Goal: Find contact information: Find contact information

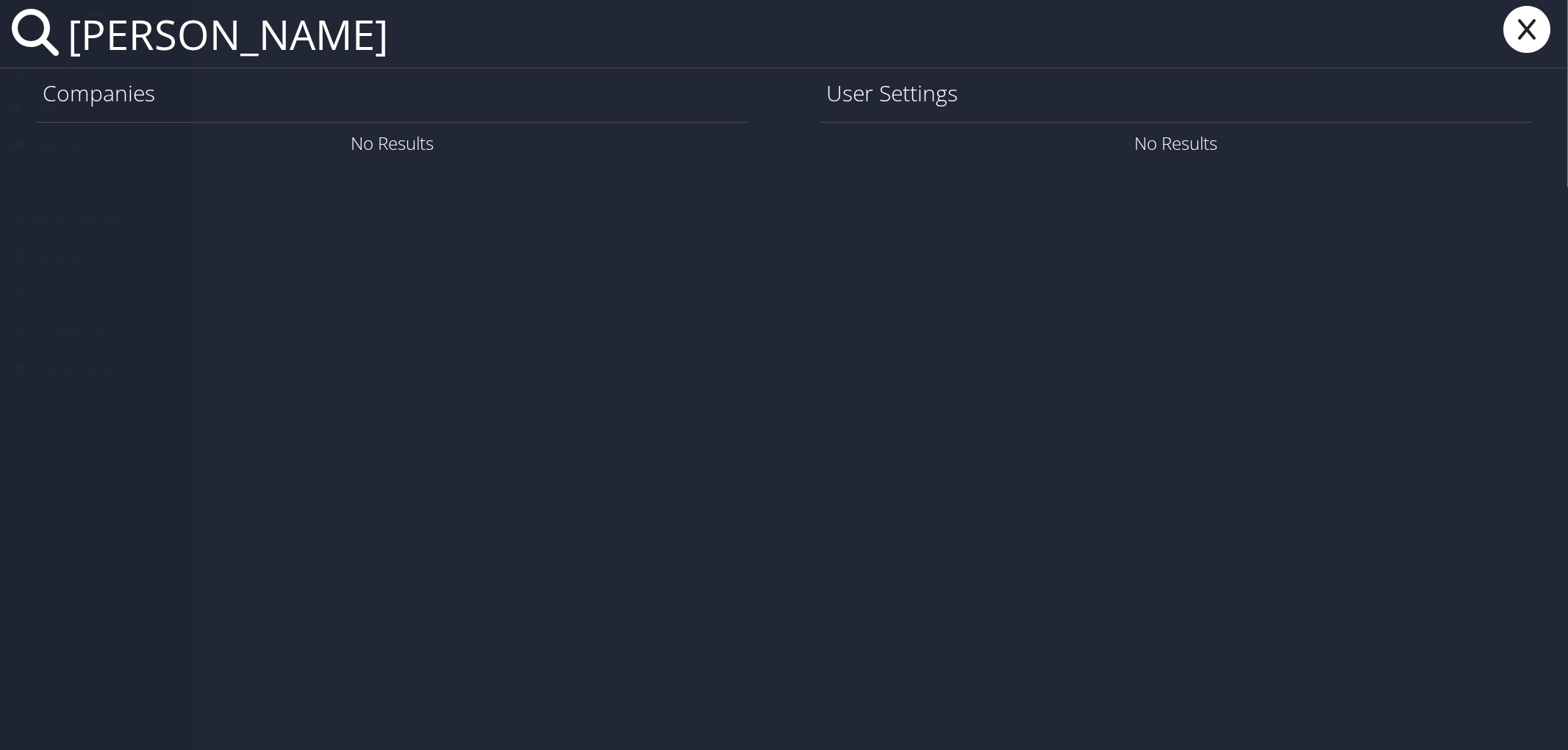
drag, startPoint x: 350, startPoint y: 50, endPoint x: 62, endPoint y: 45, distance: 288.0
click at [62, 45] on input "[PERSON_NAME]" at bounding box center [679, 34] width 1236 height 68
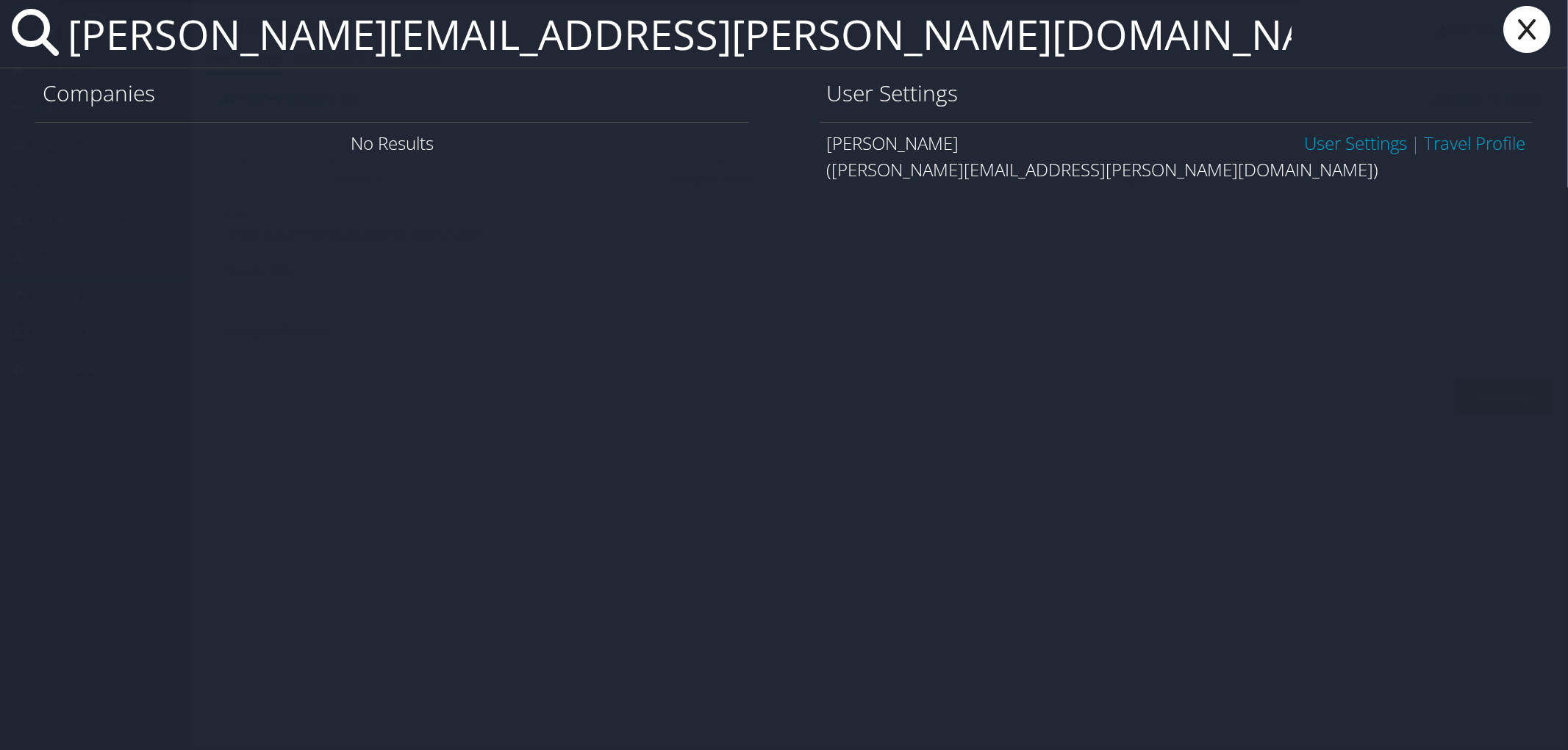
type input "PAULETTE.NANTZ@HUF-GROUP.COM"
click at [1339, 142] on link "User Settings" at bounding box center [1356, 143] width 103 height 24
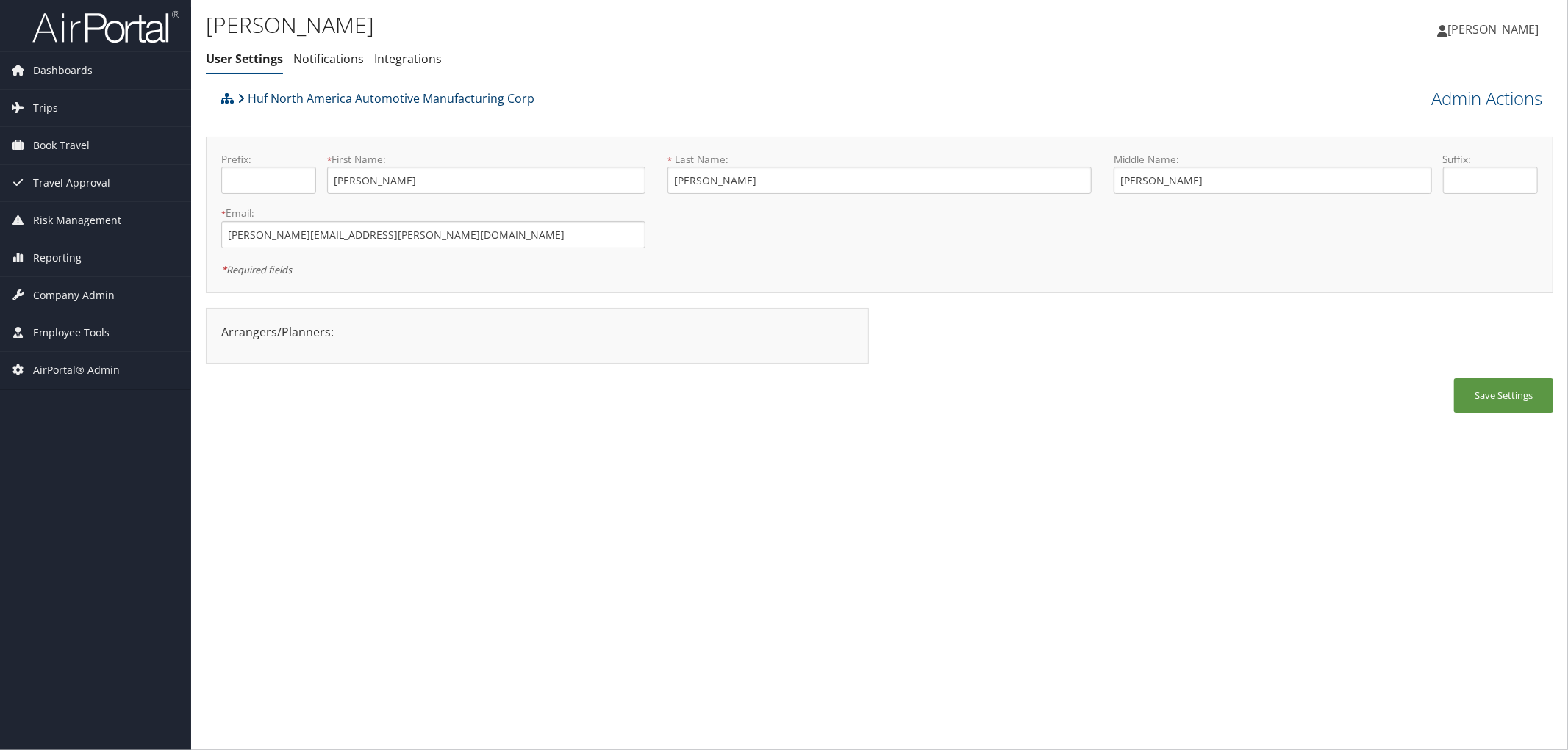
click at [368, 97] on link "Huf North America Automotive Manufacturing Corp" at bounding box center [386, 98] width 297 height 29
click at [751, 98] on div "Huf North America Automotive Manufacturing Corp" at bounding box center [711, 103] width 989 height 40
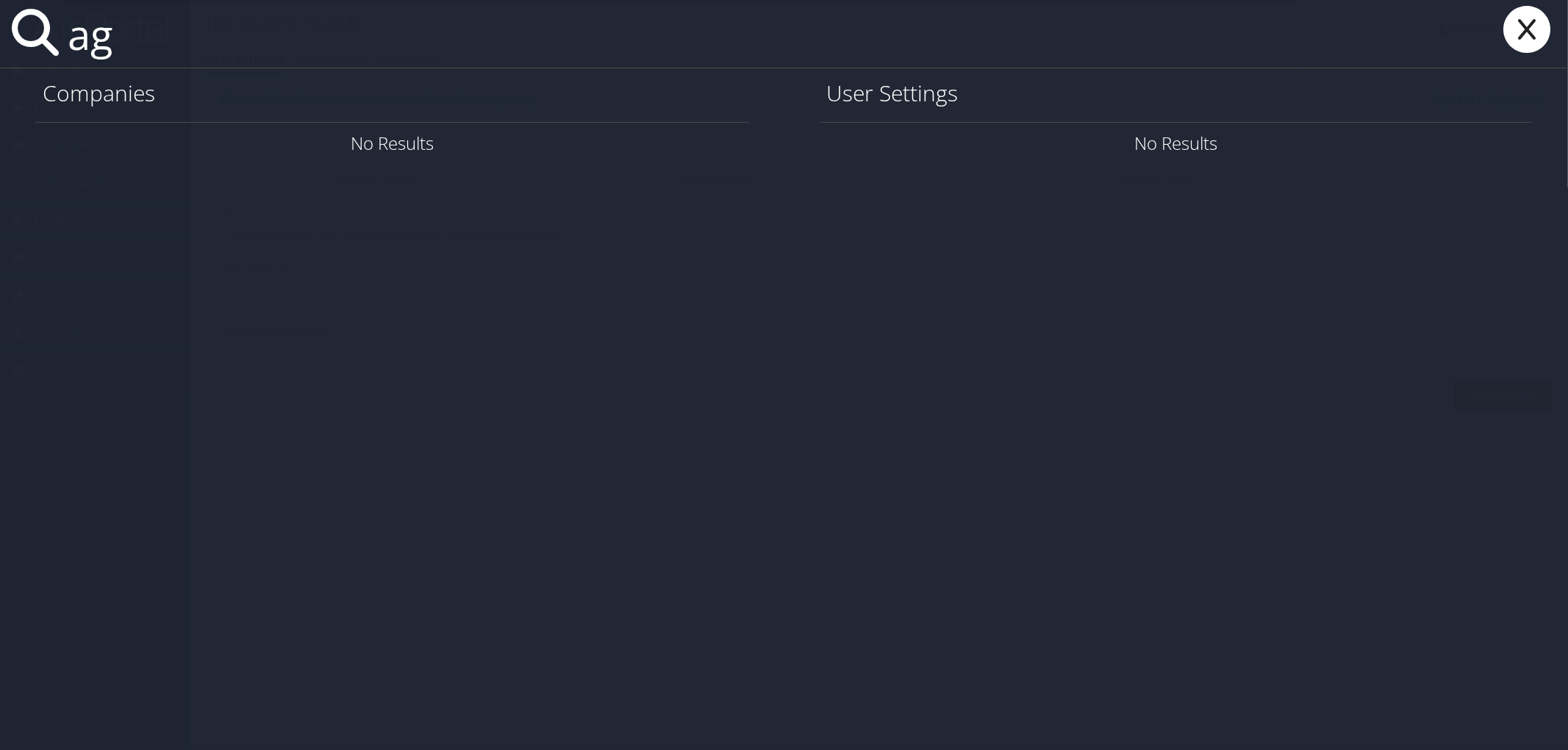
type input "a"
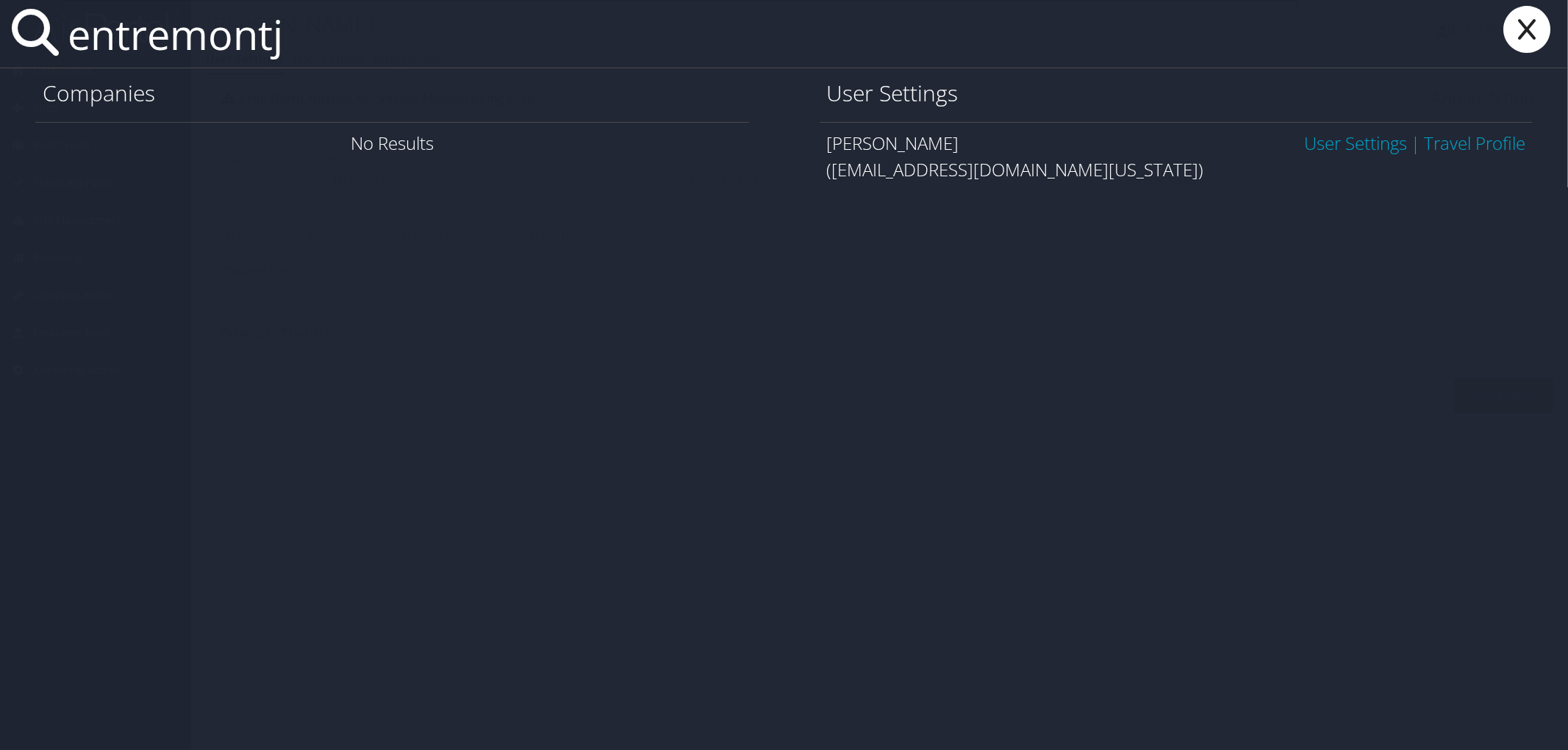
type input "entremontj"
click at [1305, 141] on link "User Settings" at bounding box center [1356, 143] width 103 height 24
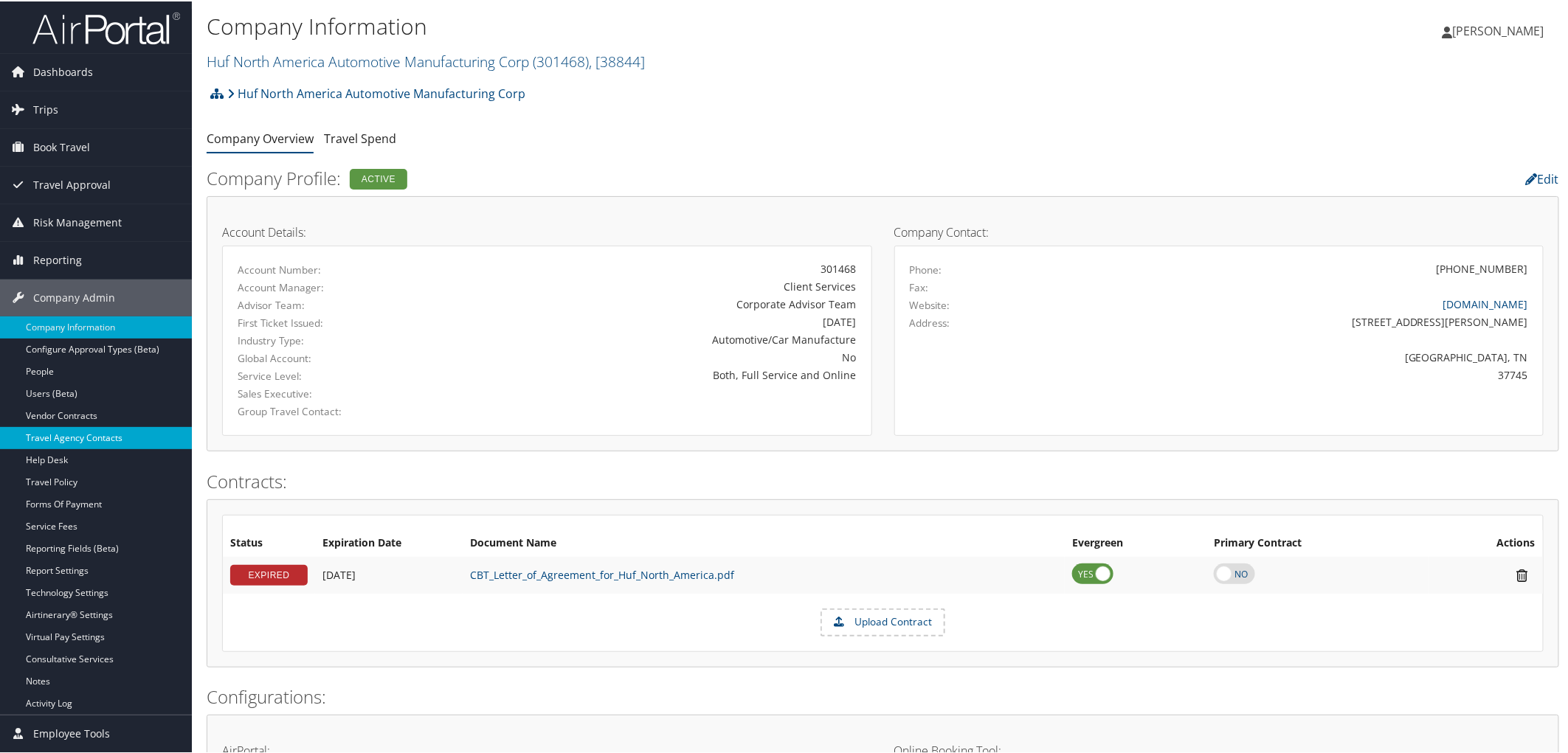
click at [109, 439] on link "Travel Agency Contacts" at bounding box center [96, 436] width 192 height 22
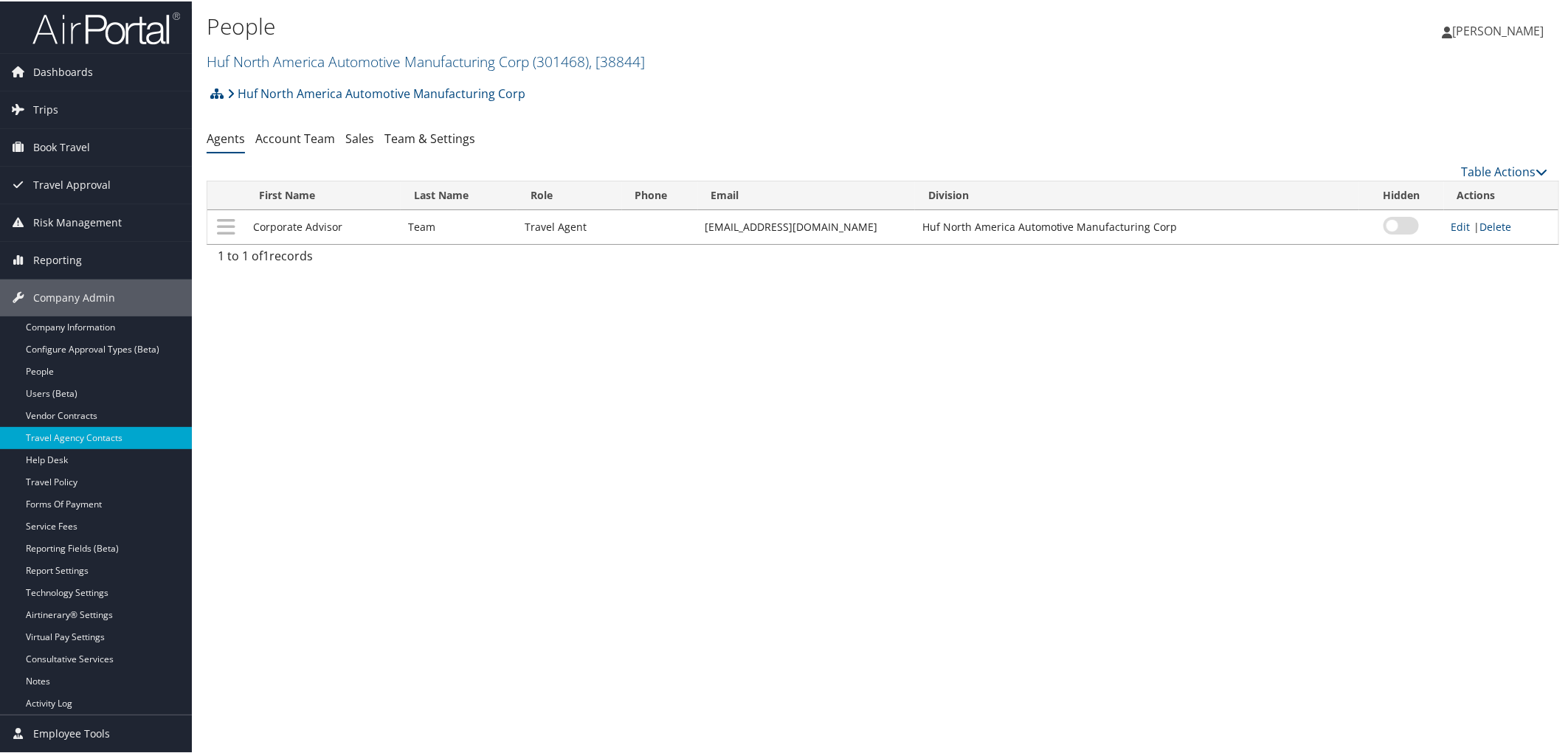
click at [333, 141] on ul "Agents Account Team Sales Team & Settings" at bounding box center [883, 138] width 1352 height 27
click at [322, 143] on link "Account Team" at bounding box center [295, 137] width 79 height 16
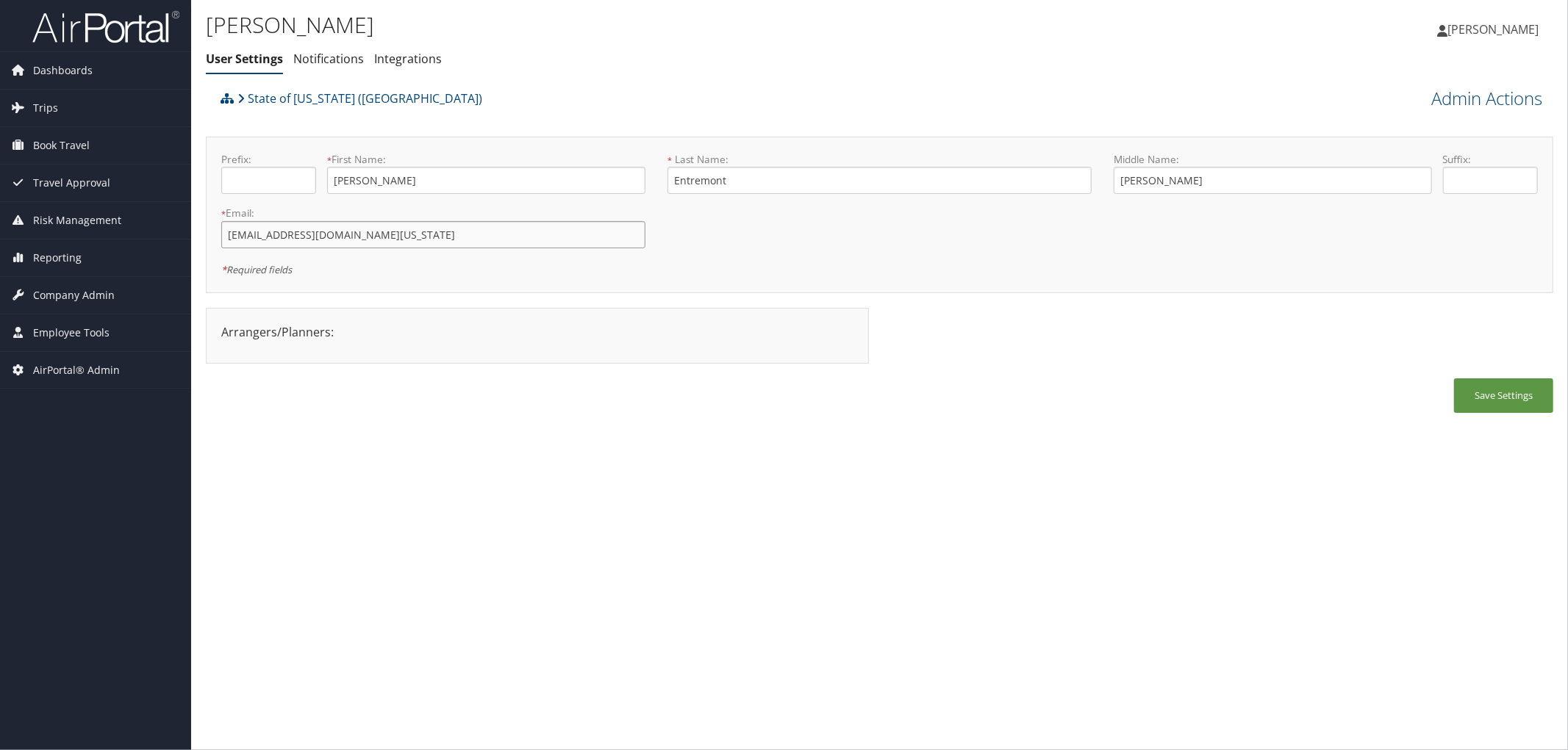
drag, startPoint x: 386, startPoint y: 233, endPoint x: 208, endPoint y: 235, distance: 178.0
click at [208, 235] on div "Prefix: * First Name: Jennifer This field is required * Last Name: Entremont Th…" at bounding box center [880, 215] width 1347 height 157
drag, startPoint x: 392, startPoint y: 182, endPoint x: 325, endPoint y: 180, distance: 67.0
click at [325, 180] on div "Prefix: * First Name: Jennifer This field is required" at bounding box center [433, 178] width 446 height 53
drag, startPoint x: 734, startPoint y: 177, endPoint x: 647, endPoint y: 192, distance: 88.3
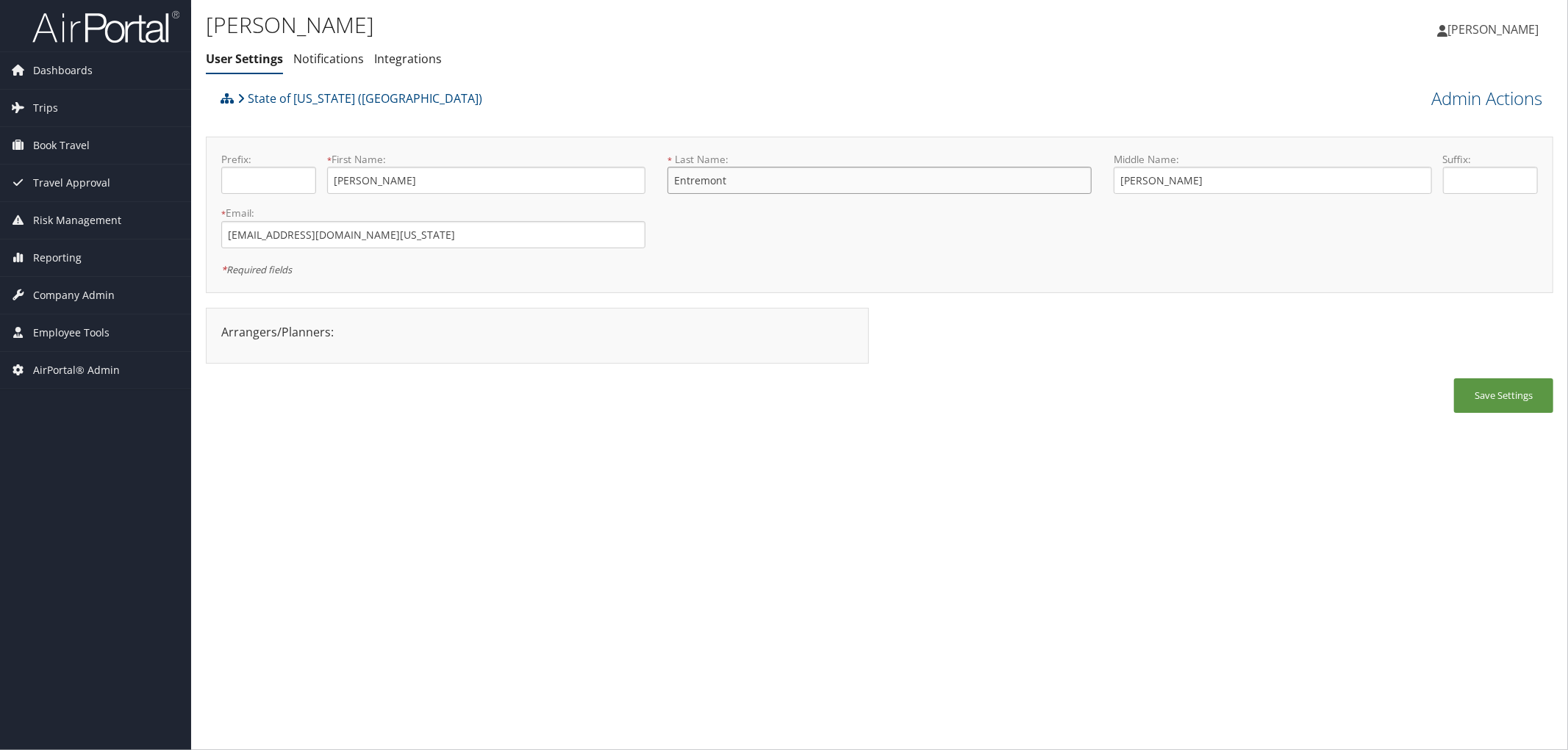
click at [647, 152] on form "Prefix: * First Name: Jennifer This field is required * Last Name: Entremont Th…" at bounding box center [879, 152] width 1339 height 0
click at [42, 107] on span "Trips" at bounding box center [45, 108] width 25 height 37
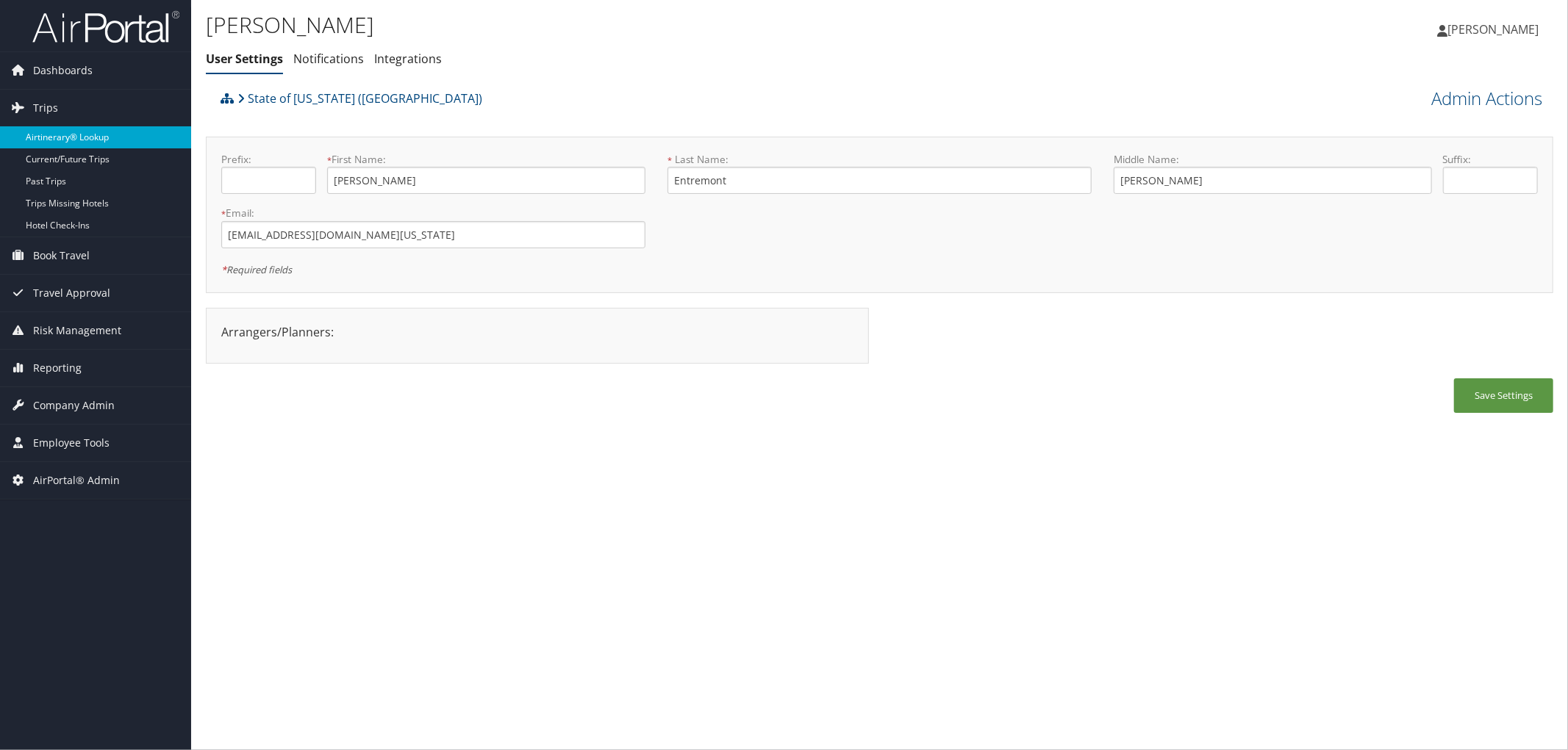
click at [66, 136] on link "Airtinerary® Lookup" at bounding box center [95, 137] width 191 height 22
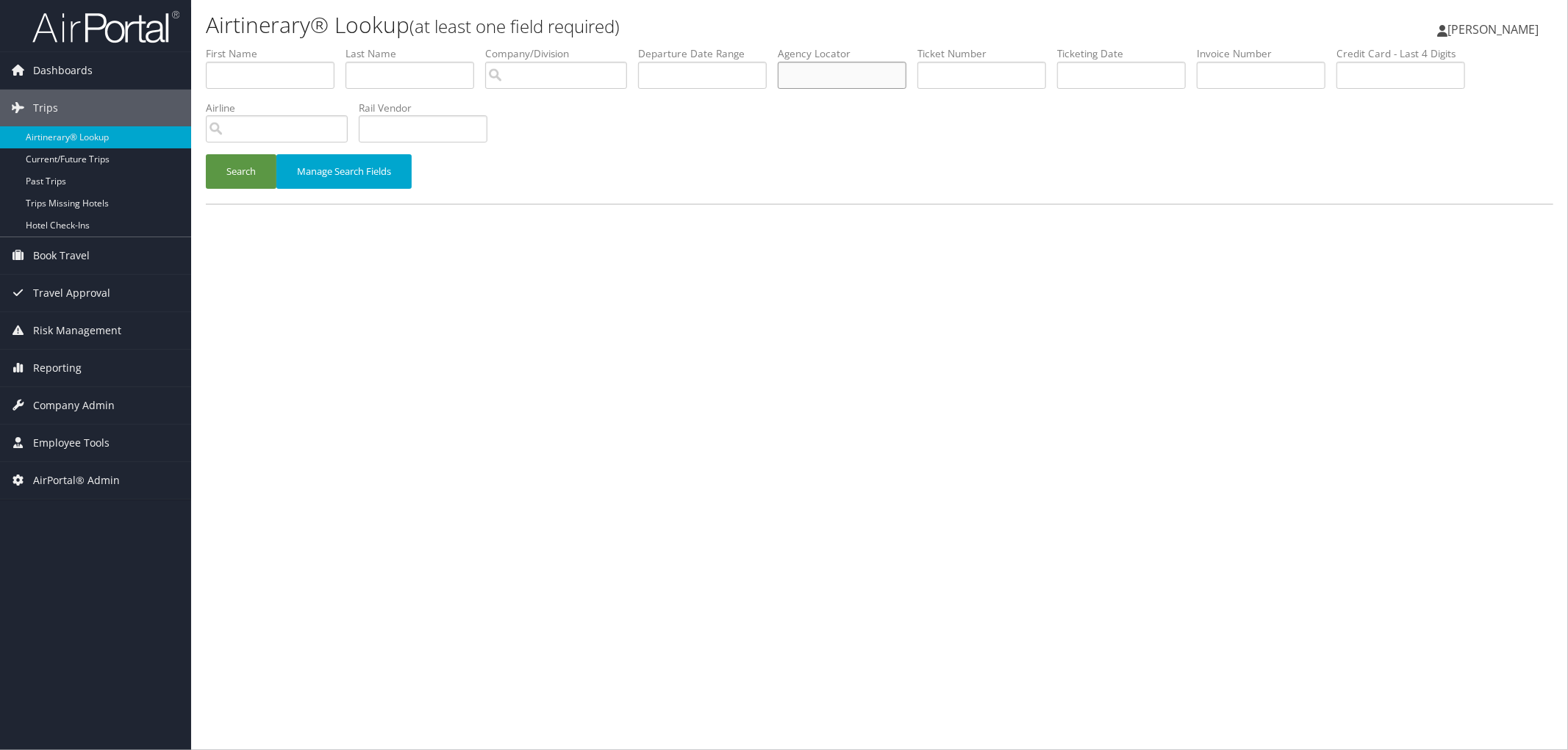
click at [851, 69] on input "text" at bounding box center [842, 75] width 128 height 27
paste input "D4WLV1"
type input "D4WLV1"
click at [231, 169] on button "Search" at bounding box center [241, 171] width 70 height 35
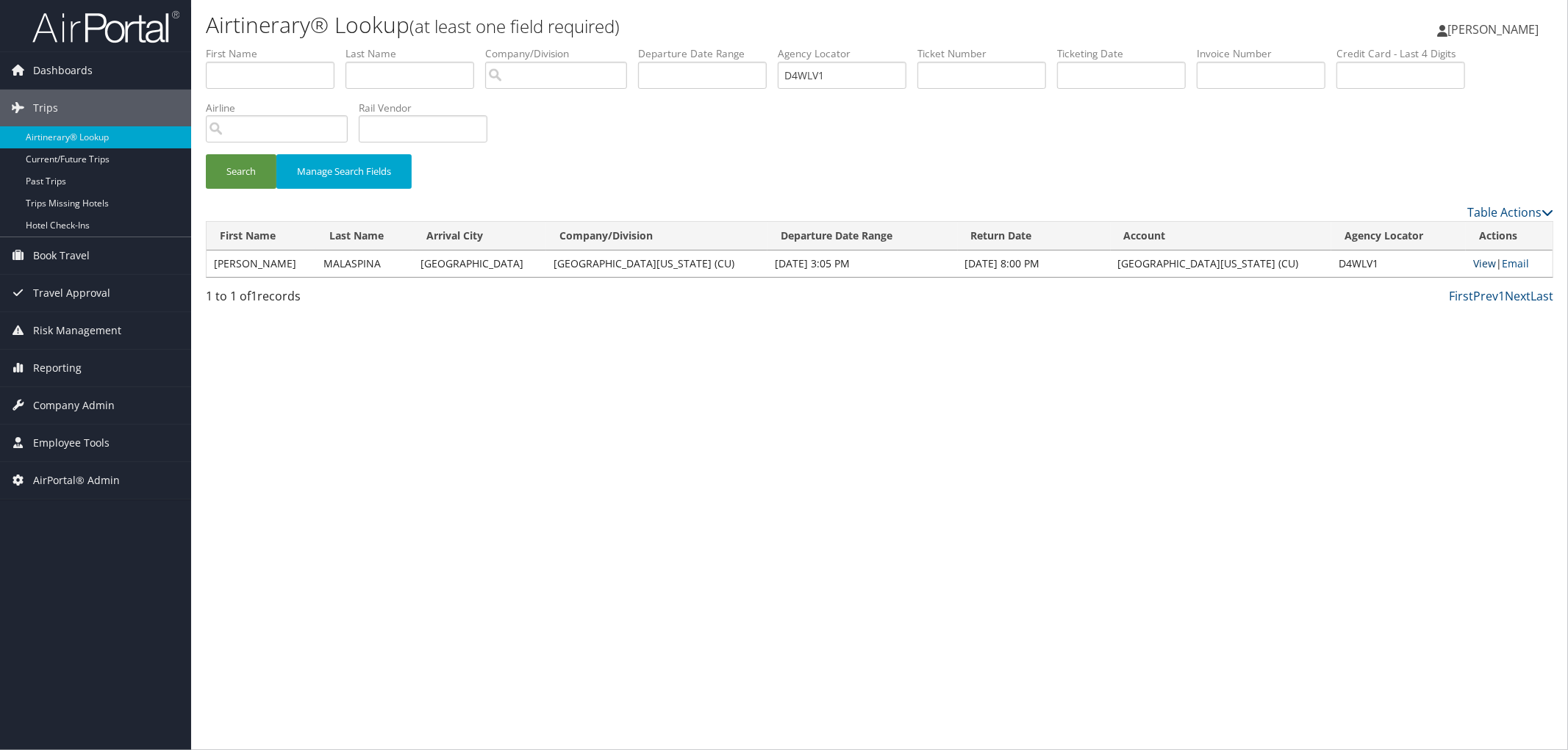
click at [1475, 267] on link "View" at bounding box center [1485, 263] width 23 height 14
click at [532, 195] on div "Search Manage Search Fields" at bounding box center [880, 178] width 1370 height 49
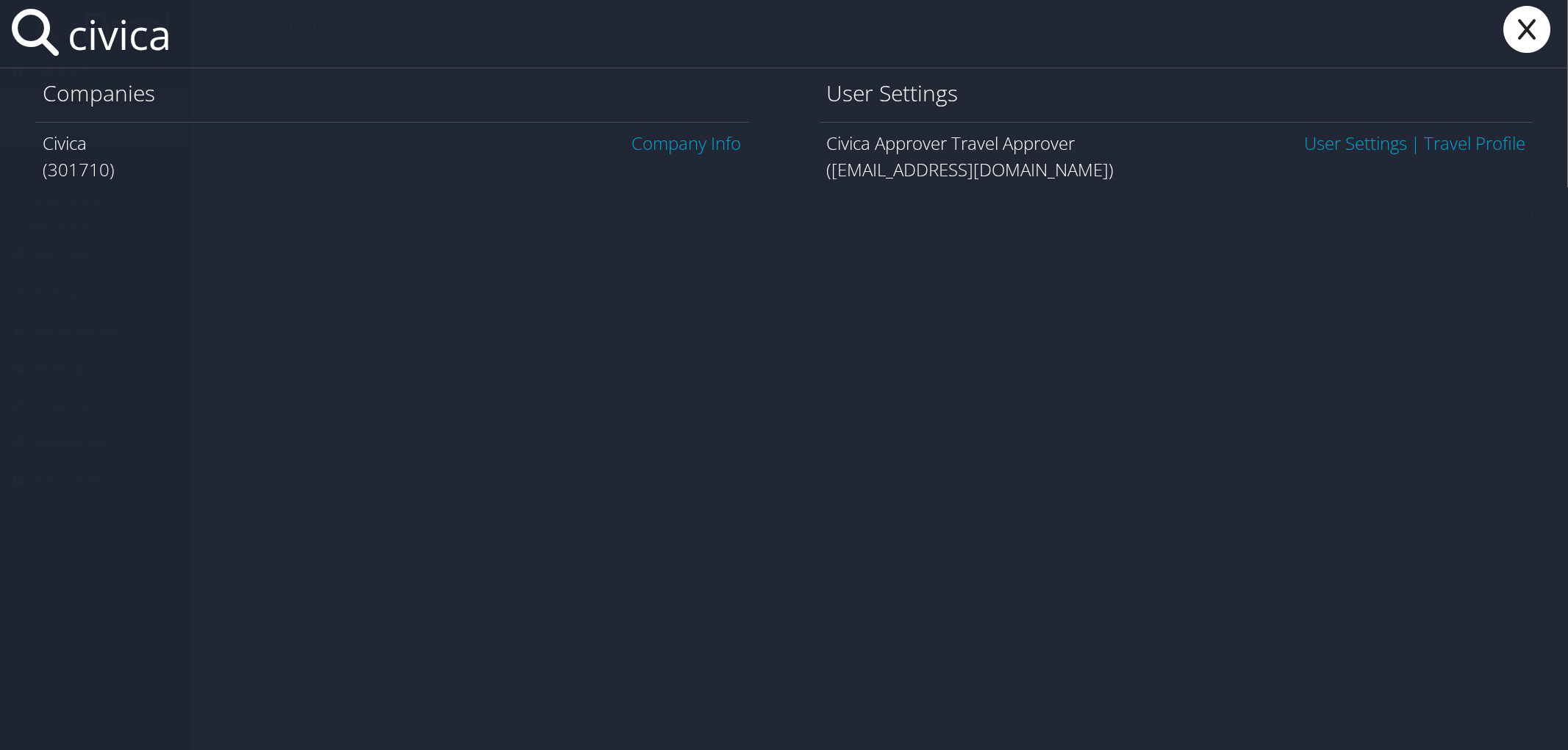
type input "civica"
click at [680, 145] on link "Company Info" at bounding box center [687, 143] width 110 height 24
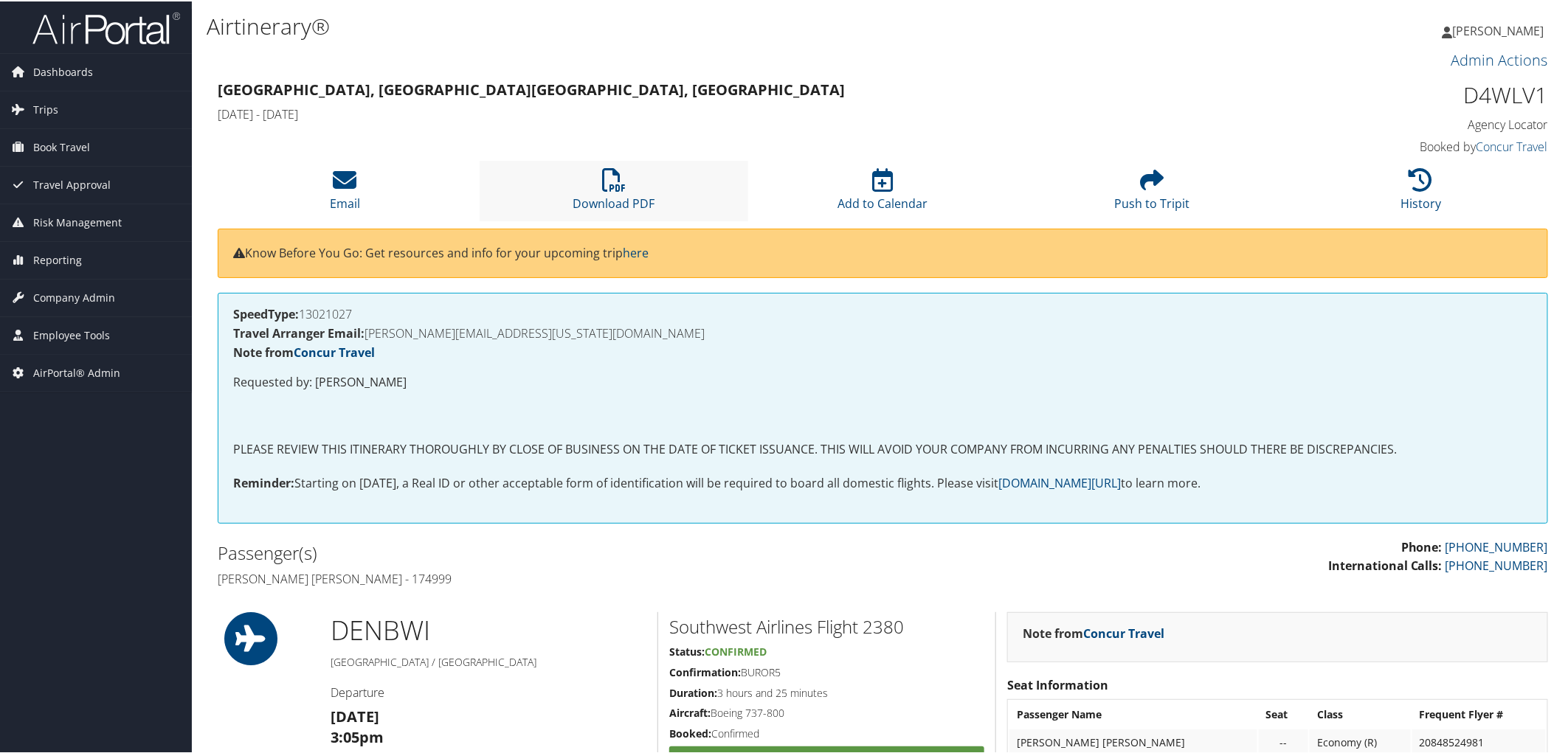
click at [603, 190] on li "Download PDF" at bounding box center [615, 190] width 269 height 60
click at [497, 126] on div "[GEOGRAPHIC_DATA], [GEOGRAPHIC_DATA] [GEOGRAPHIC_DATA], [GEOGRAPHIC_DATA] [DATE…" at bounding box center [713, 101] width 1014 height 52
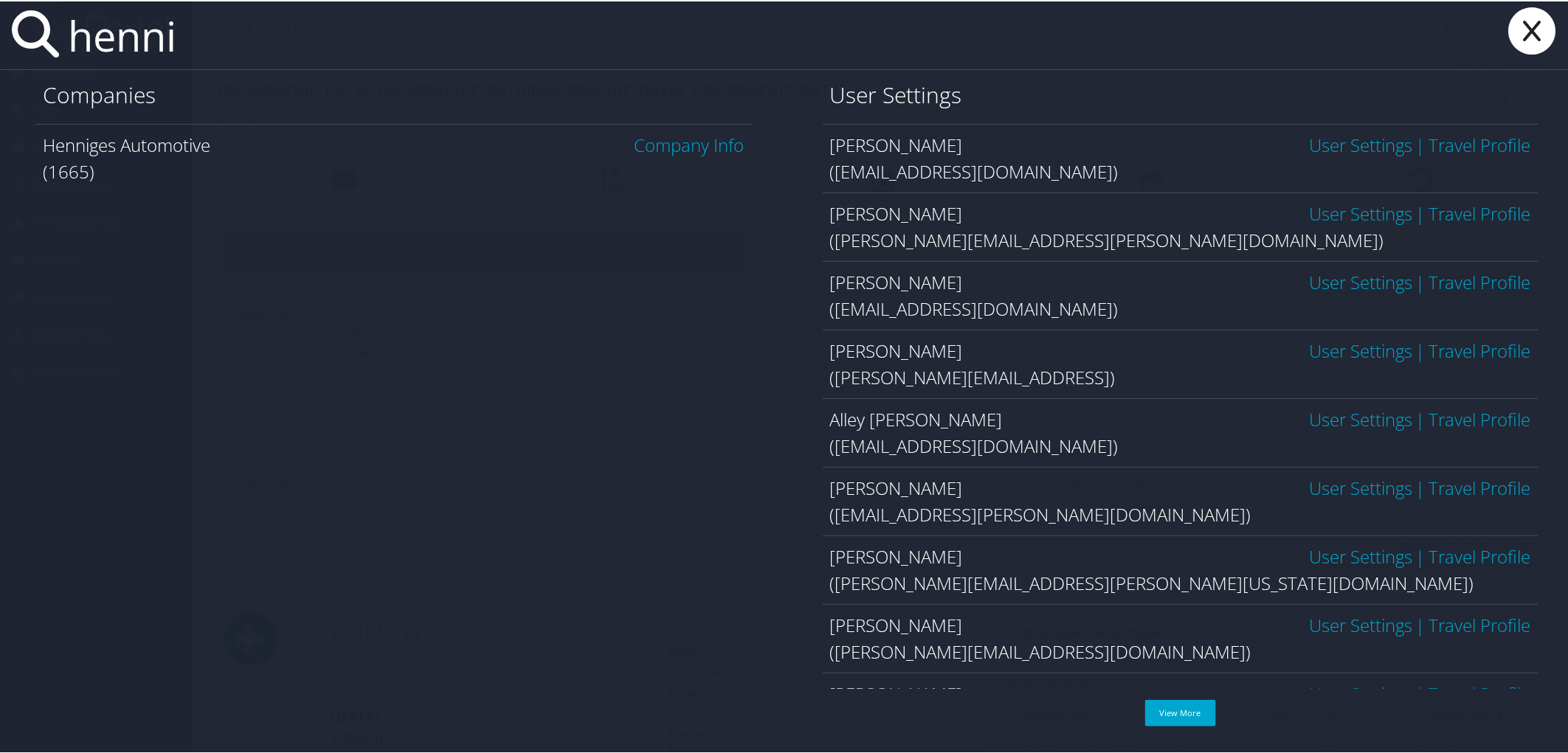
type input "henni"
click at [695, 143] on link "Company Info" at bounding box center [690, 143] width 110 height 24
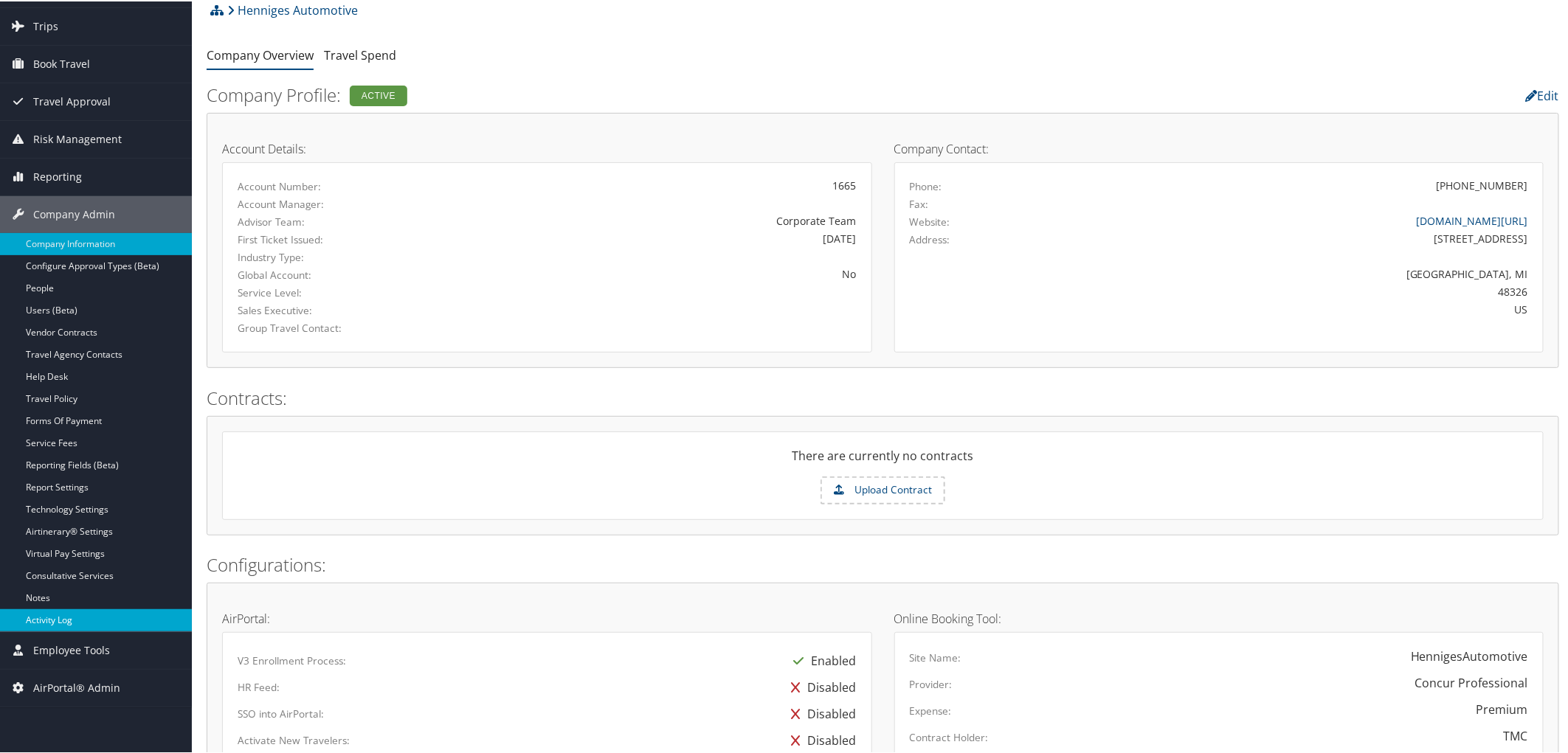
scroll to position [164, 0]
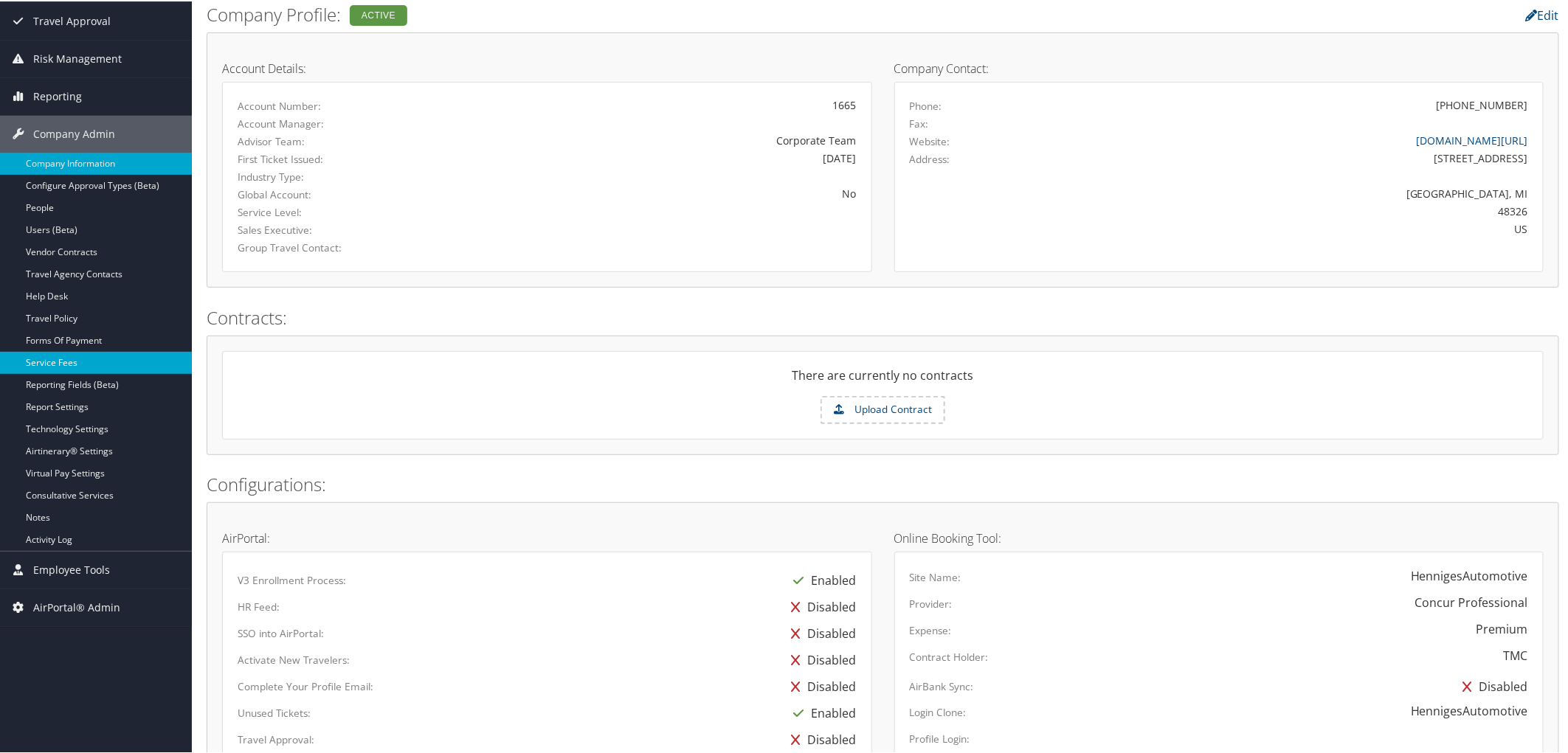
click at [63, 356] on link "Service Fees" at bounding box center [96, 361] width 192 height 22
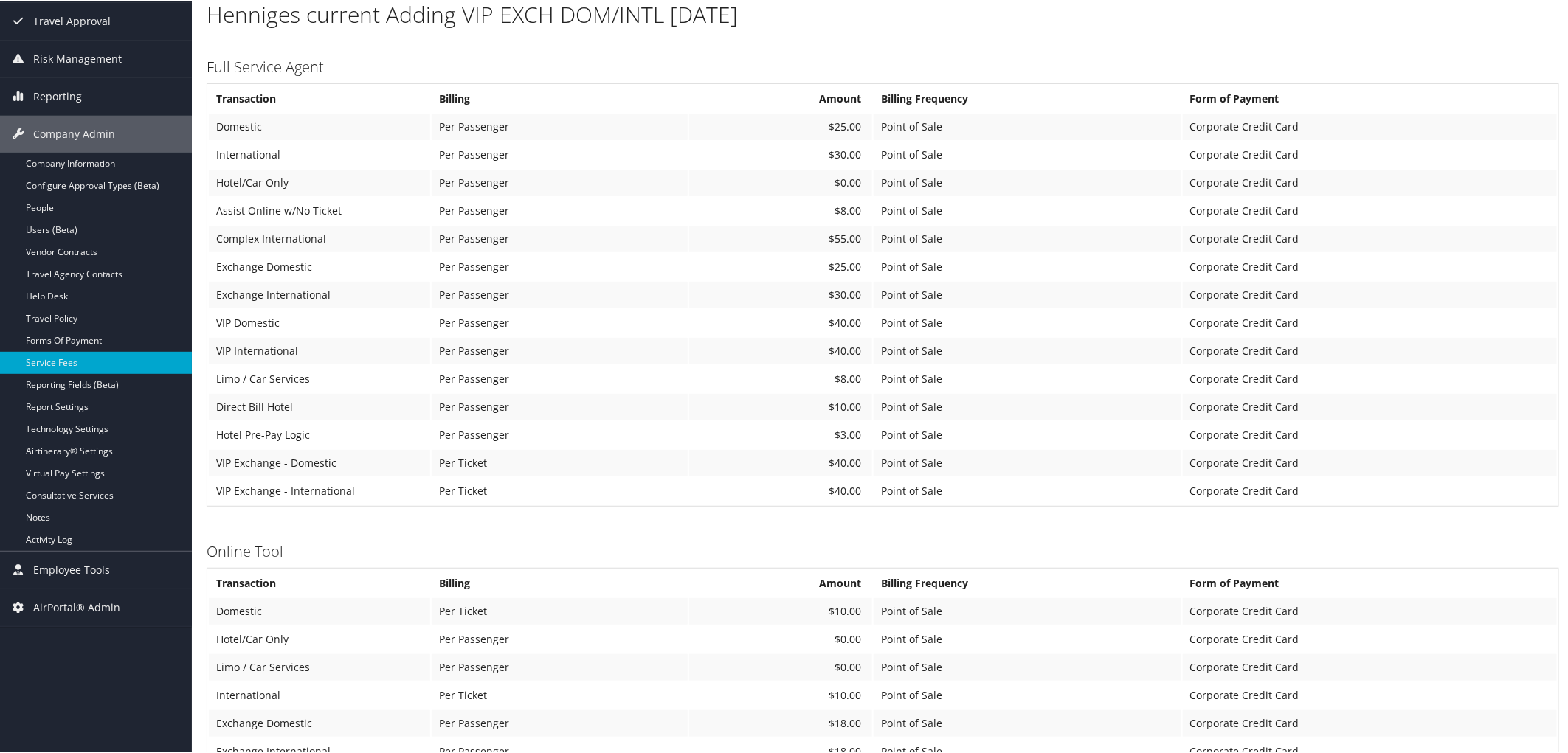
scroll to position [246, 0]
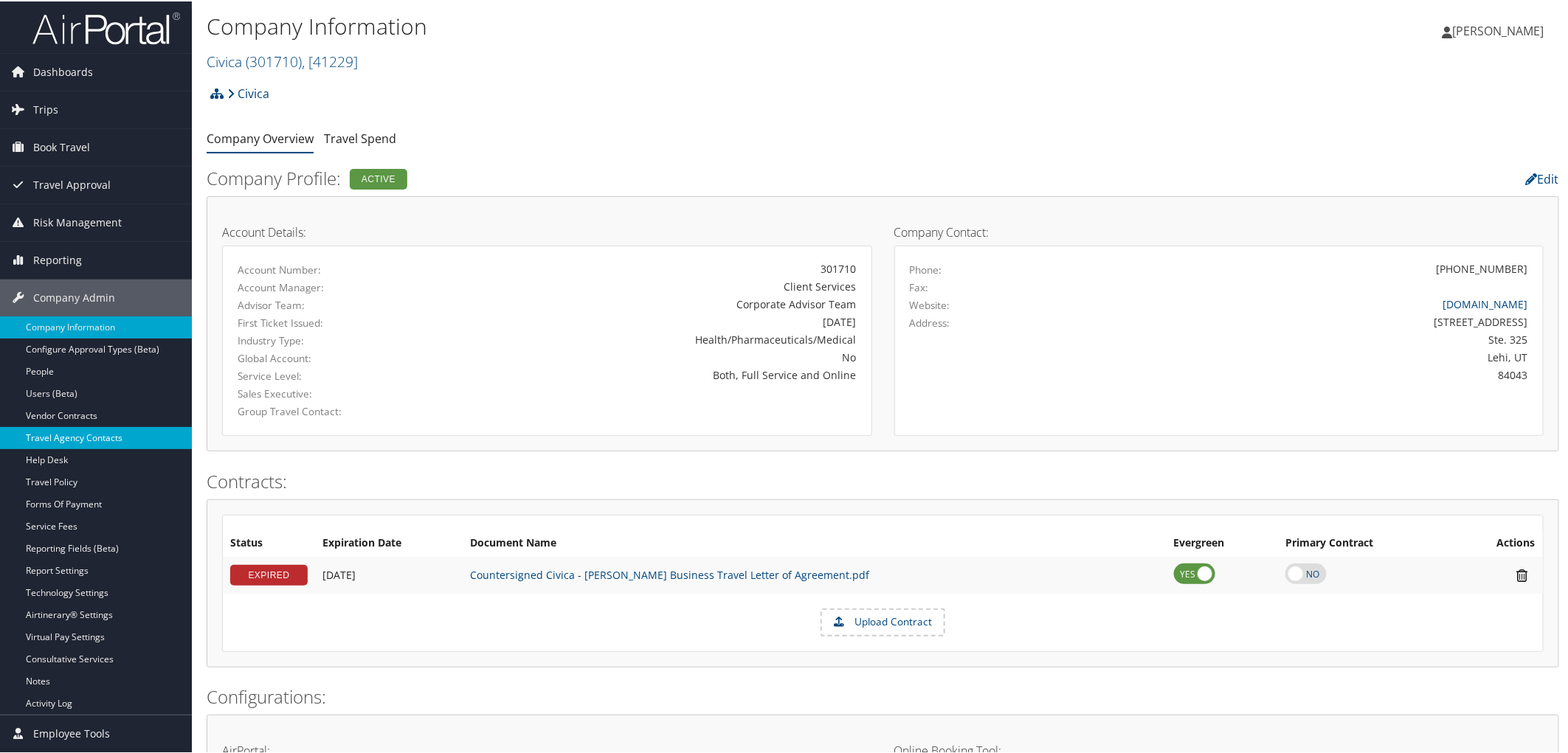
click at [100, 446] on link "Travel Agency Contacts" at bounding box center [96, 436] width 192 height 22
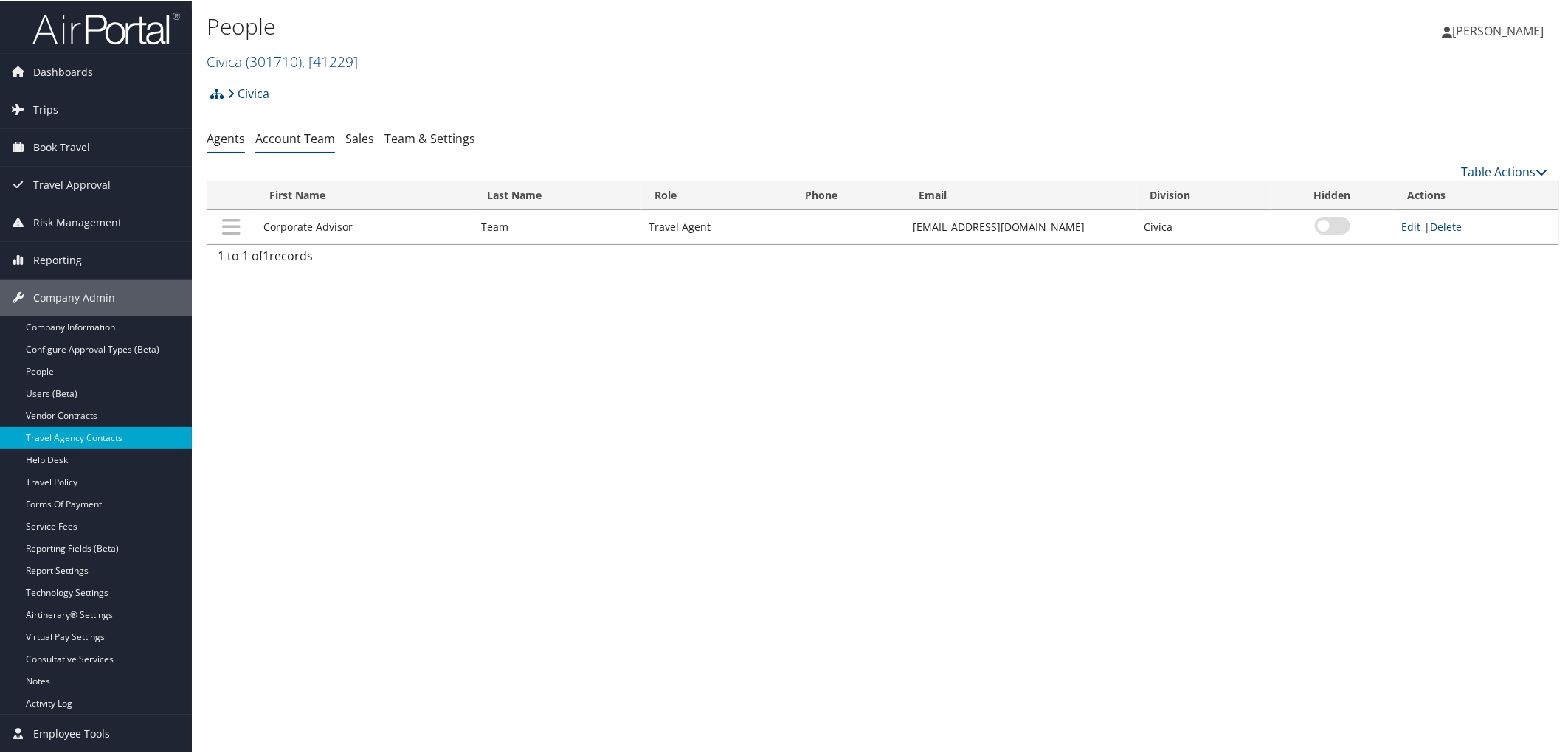
click at [306, 131] on link "Account Team" at bounding box center [295, 137] width 79 height 16
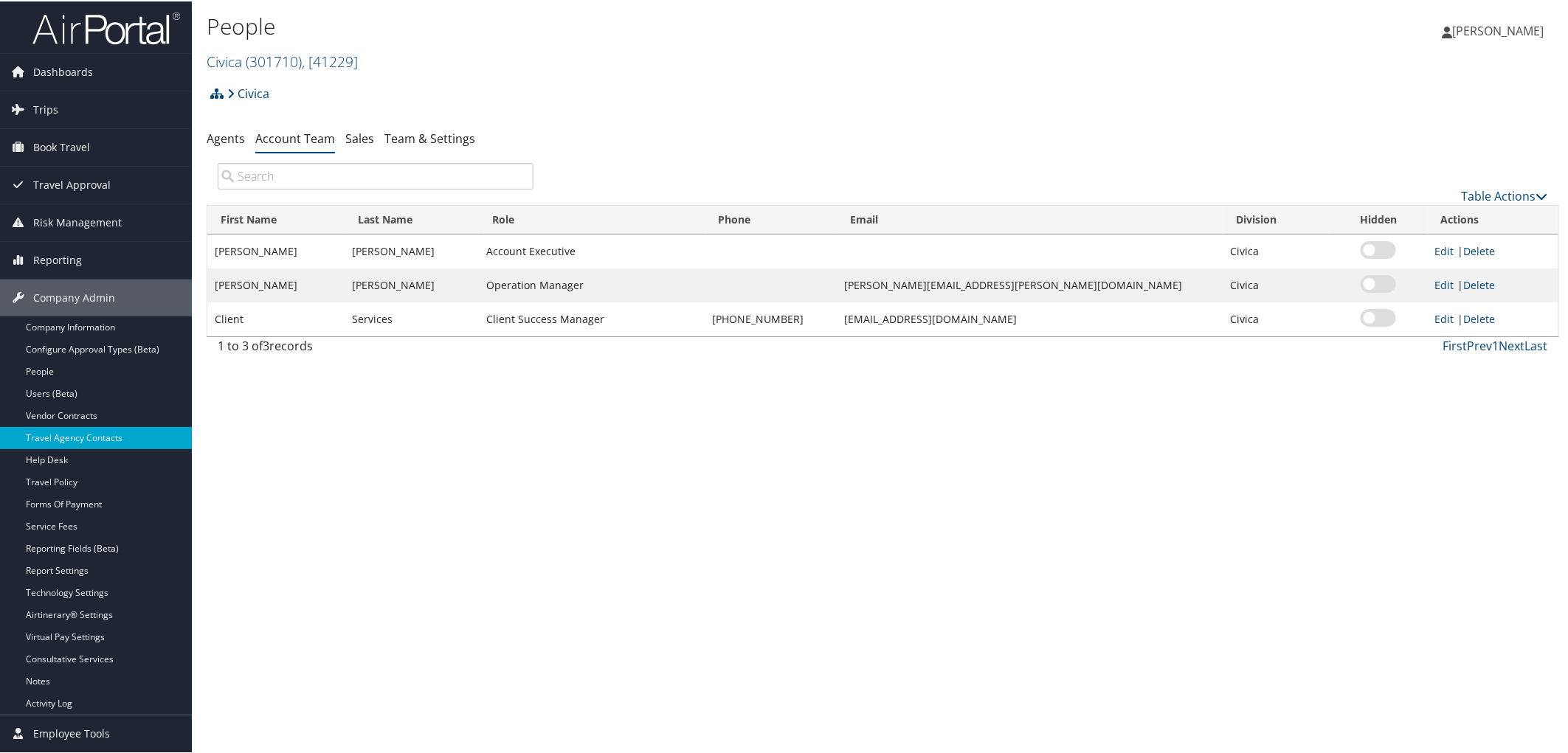
click at [756, 318] on td "[PHONE_NUMBER]" at bounding box center [771, 318] width 132 height 34
drag, startPoint x: 749, startPoint y: 315, endPoint x: 820, endPoint y: 320, distance: 71.2
click at [820, 320] on td "[PHONE_NUMBER]" at bounding box center [771, 318] width 132 height 34
copy td "[PHONE_NUMBER]"
drag, startPoint x: 275, startPoint y: 92, endPoint x: 239, endPoint y: 100, distance: 36.9
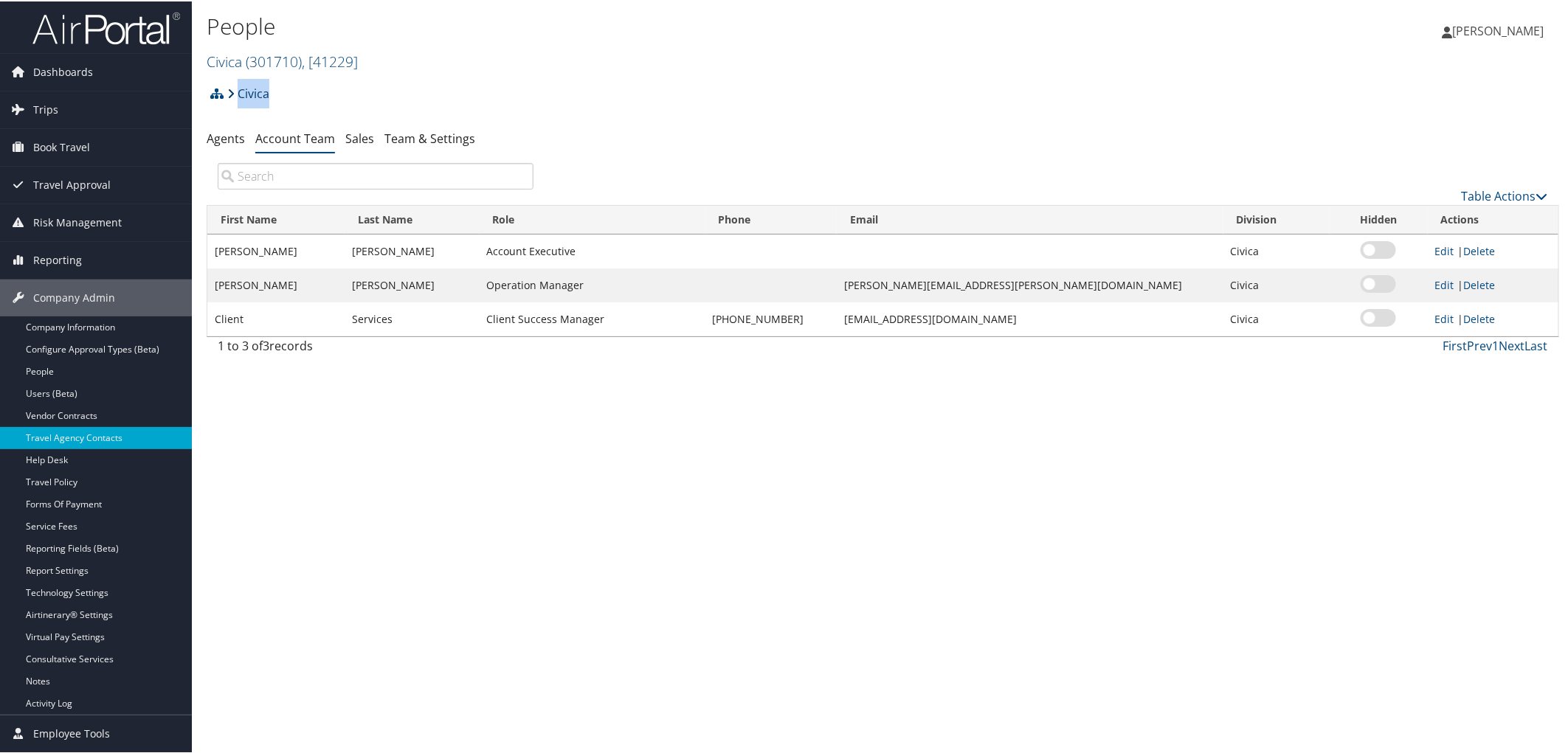
click at [239, 100] on div "Civica Account Structure Civica (301710) ACTIVE Create Child × Create Client Ne…" at bounding box center [883, 97] width 1352 height 40
copy link "Civica"
click at [234, 58] on link "Civica ( 301710 ) , [ 41229 ]" at bounding box center [282, 60] width 152 height 20
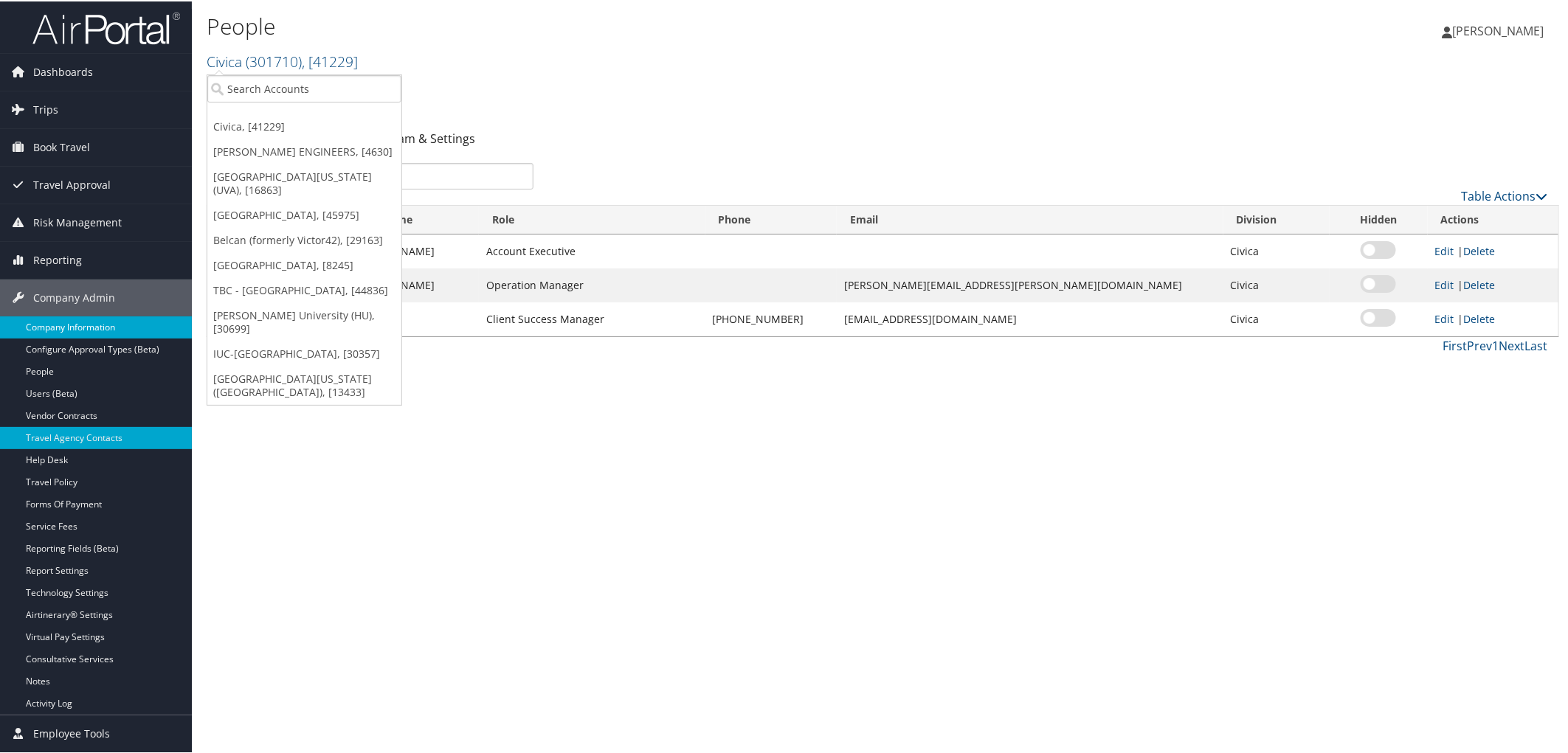
click at [101, 320] on link "Company Information" at bounding box center [96, 326] width 192 height 22
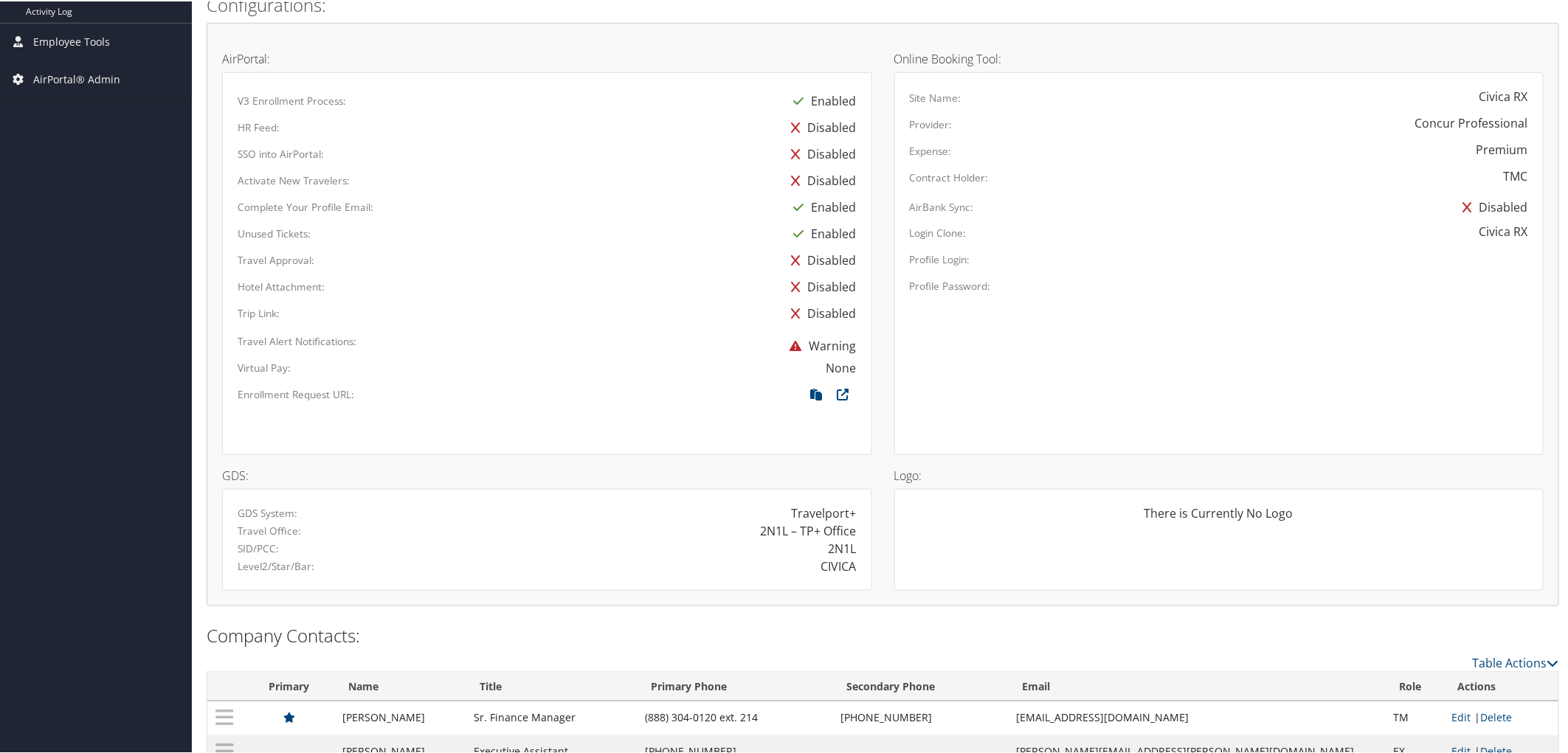
scroll to position [768, 0]
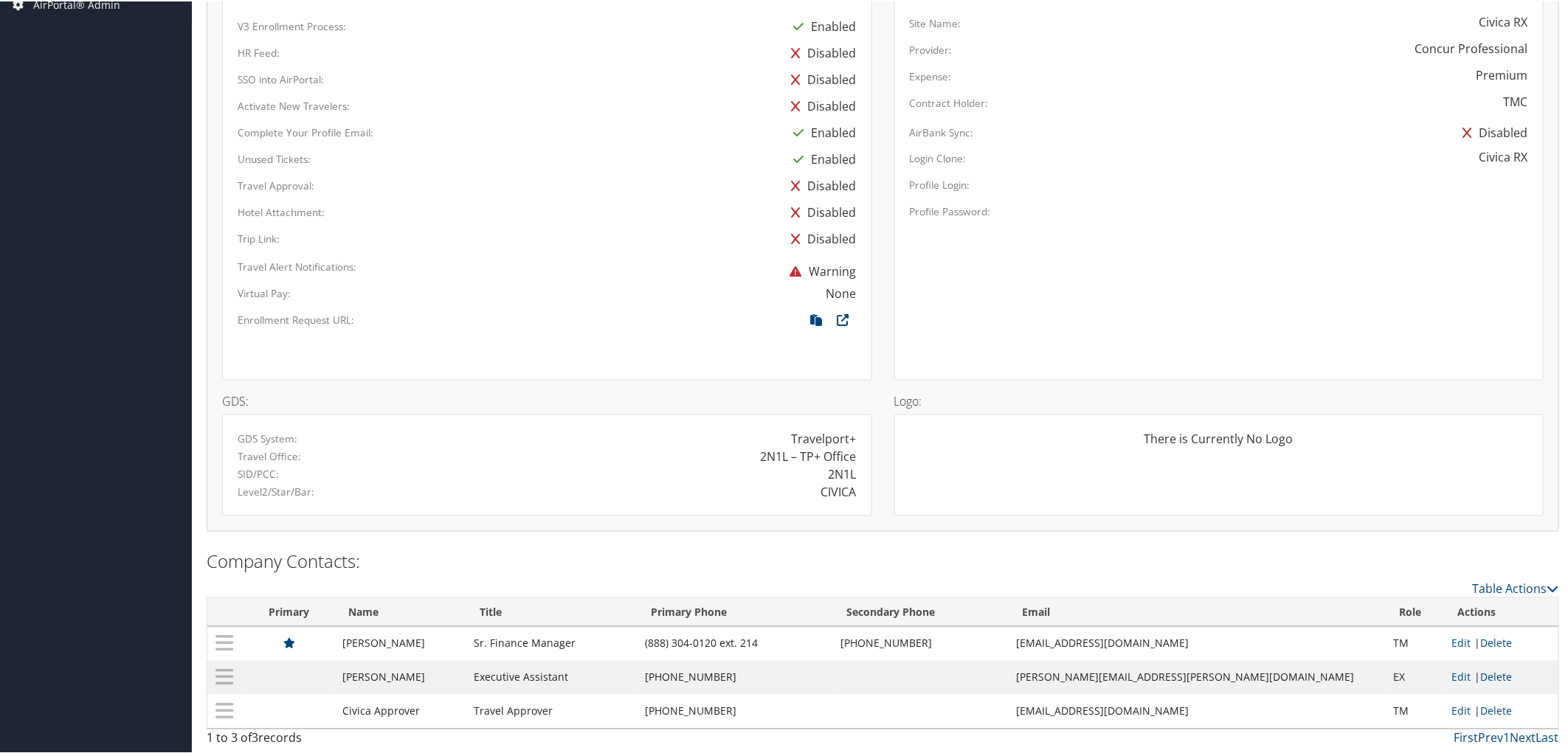
click at [655, 394] on h4 "GDS:" at bounding box center [547, 400] width 650 height 12
drag, startPoint x: 352, startPoint y: 635, endPoint x: 1231, endPoint y: 635, distance: 879.0
click at [1231, 635] on tr "[PERSON_NAME] Finance Manager (888) 304-0120 ext. [PHONE_NUMBER] [EMAIL_ADDRESS…" at bounding box center [883, 643] width 1351 height 34
copy tr "[PERSON_NAME] Finance Manager (888) 304-0120 ext. [PHONE_NUMBER] [EMAIL_ADDRESS…"
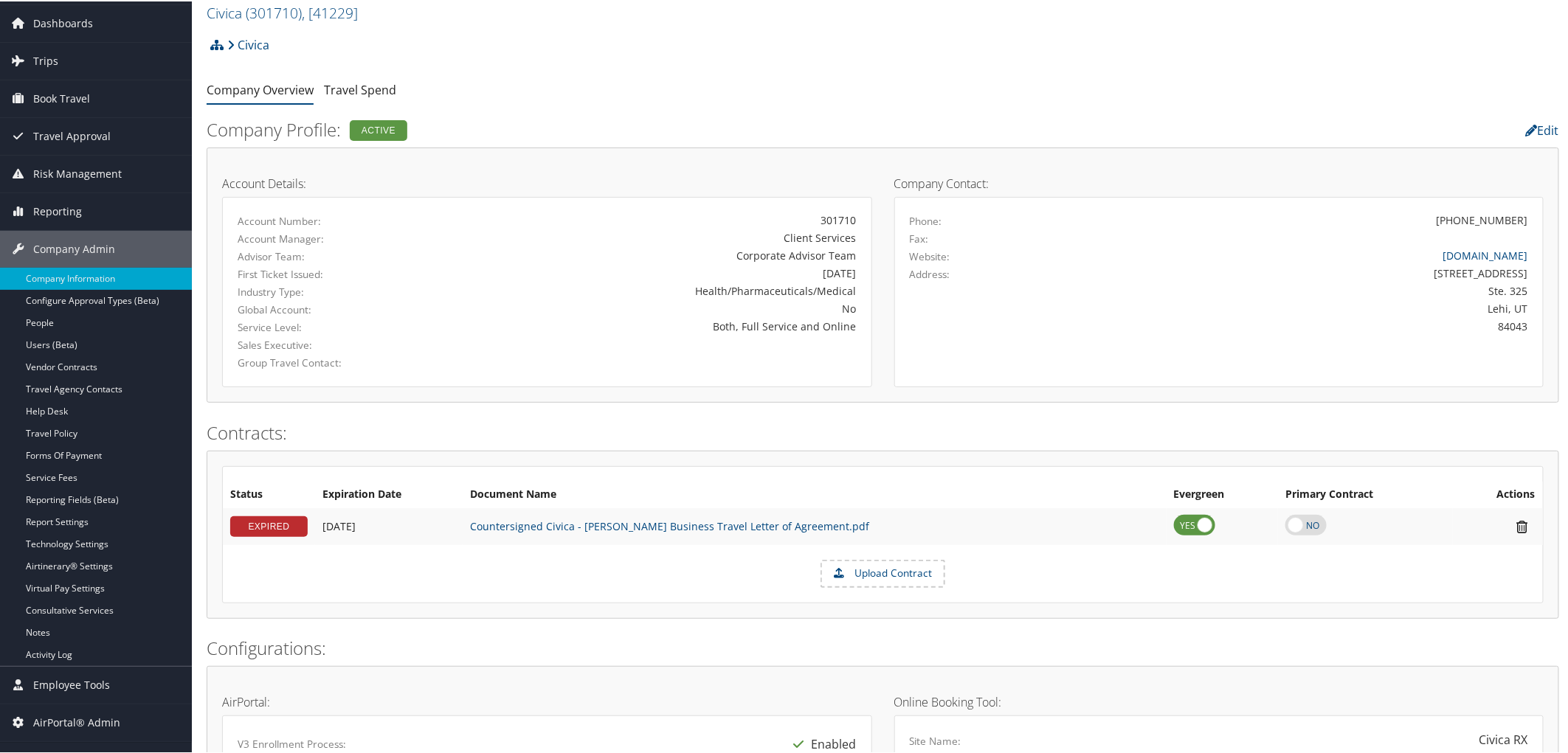
scroll to position [0, 0]
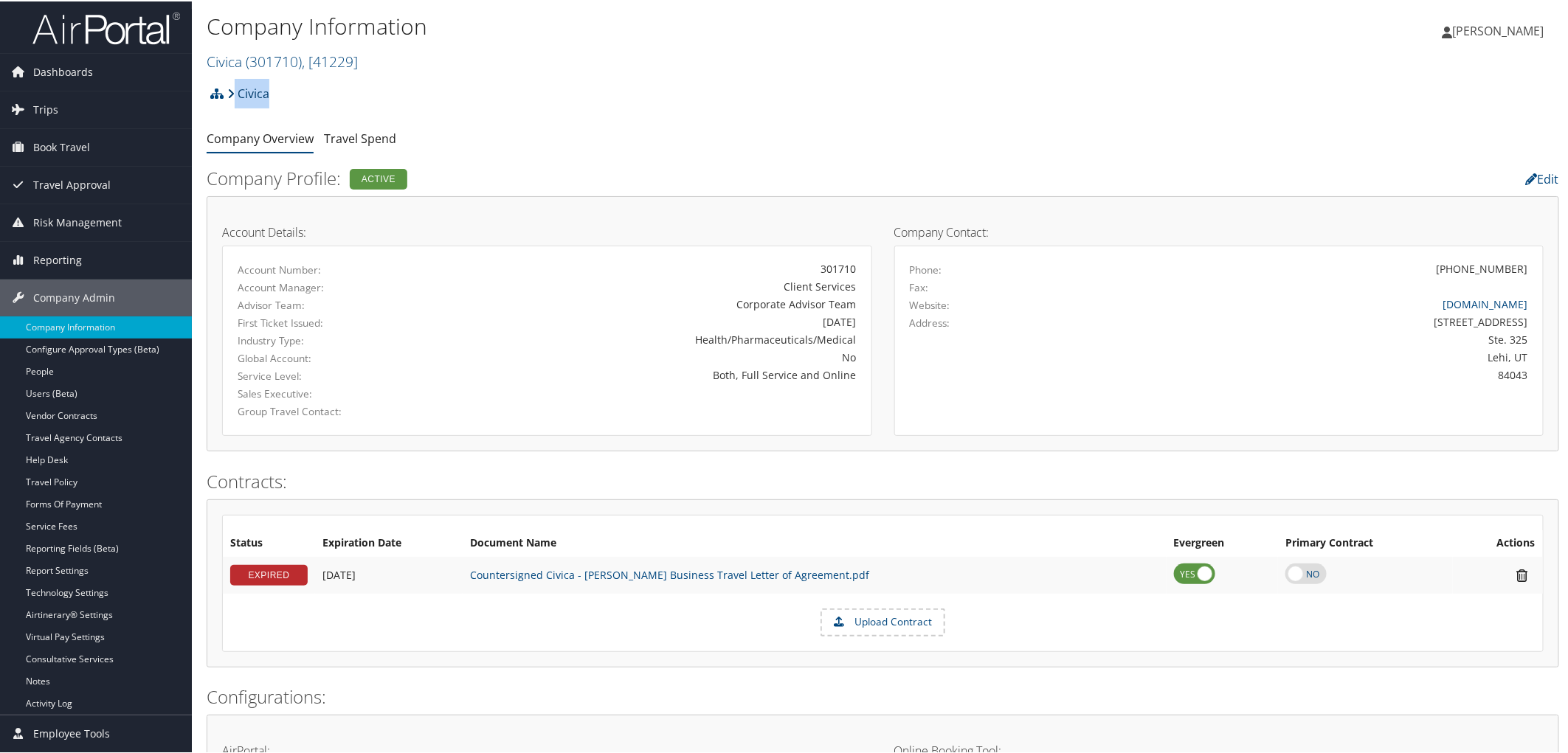
drag, startPoint x: 277, startPoint y: 92, endPoint x: 234, endPoint y: 93, distance: 43.0
click at [234, 93] on div "Civica Account Structure Civica (301710) ACTIVE Create Child × Create Client Ne…" at bounding box center [883, 97] width 1352 height 40
copy link "Civica"
